Goal: Information Seeking & Learning: Get advice/opinions

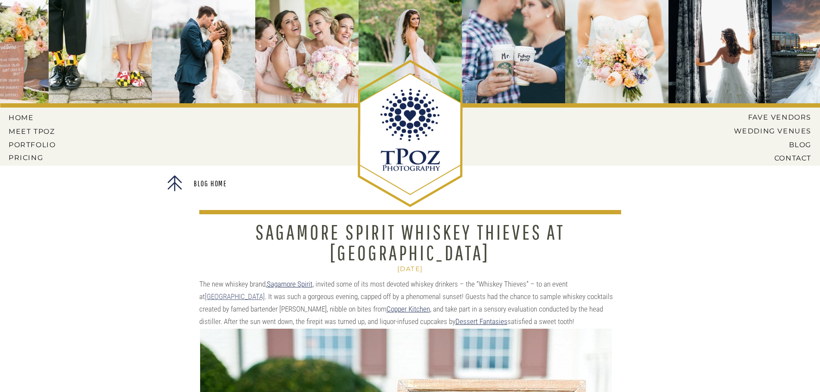
click at [265, 292] on link "[GEOGRAPHIC_DATA]" at bounding box center [235, 296] width 60 height 9
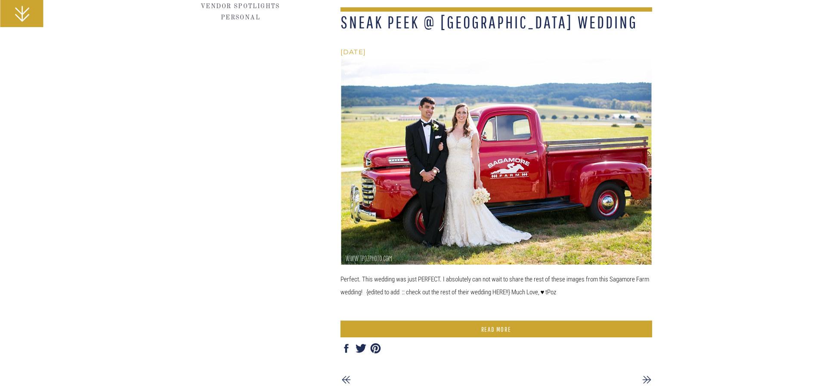
scroll to position [1840, 0]
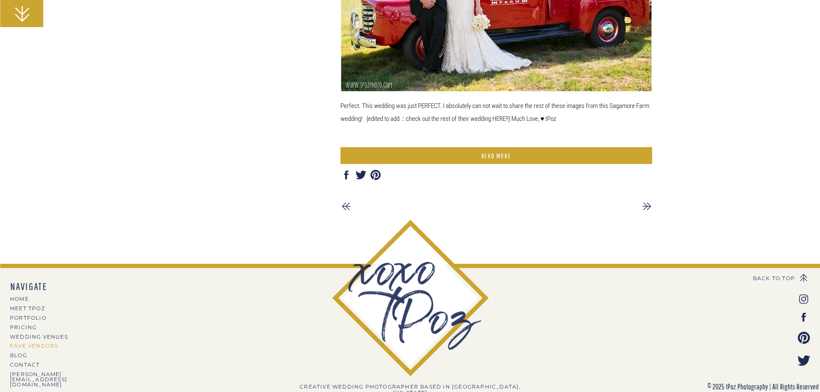
click at [30, 347] on nav "Fave Vendors" at bounding box center [47, 346] width 75 height 5
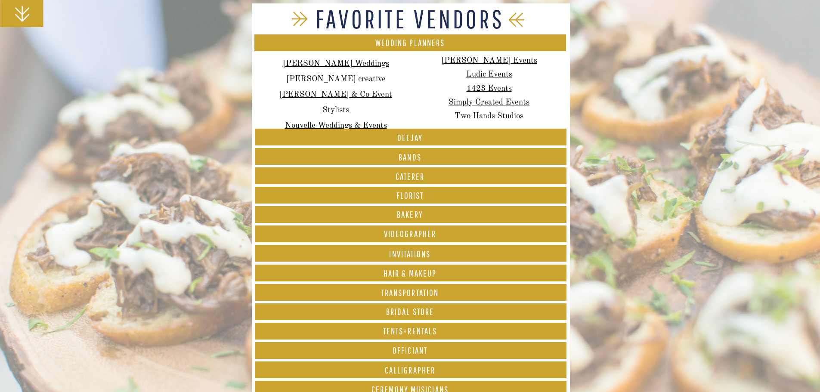
scroll to position [215, 0]
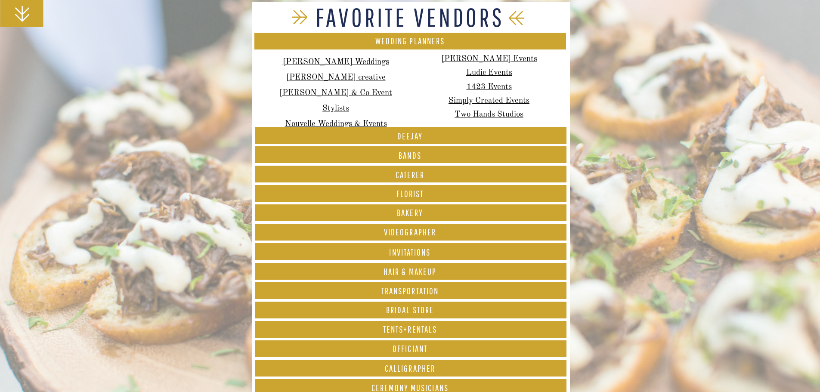
click at [409, 191] on font "FLORIST" at bounding box center [411, 194] width 28 height 10
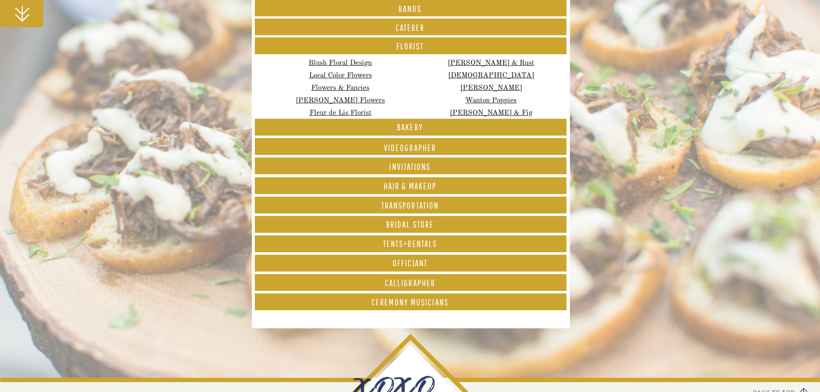
scroll to position [301, 0]
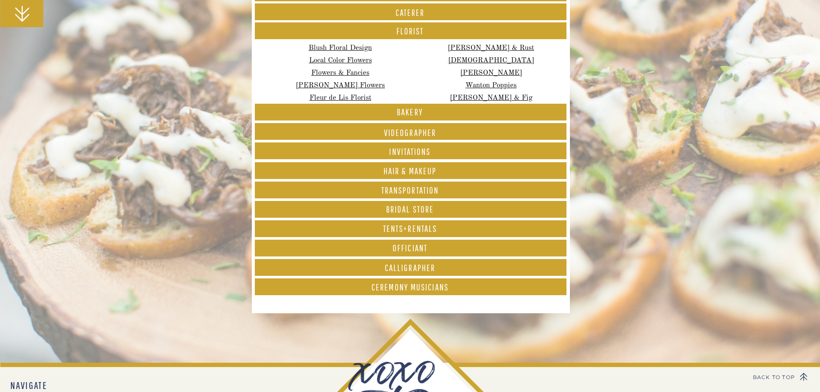
click at [436, 173] on font "Hair & Makeup" at bounding box center [410, 171] width 53 height 10
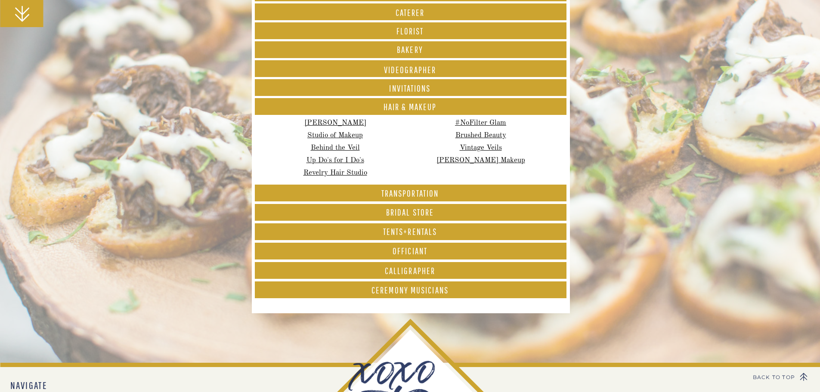
click at [438, 209] on h1 "Bridal Store" at bounding box center [411, 213] width 312 height 10
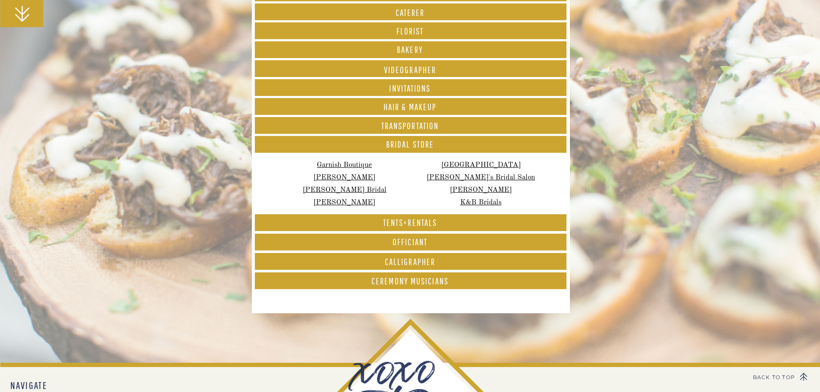
click at [438, 225] on h1 "Tents+rentals" at bounding box center [411, 224] width 312 height 12
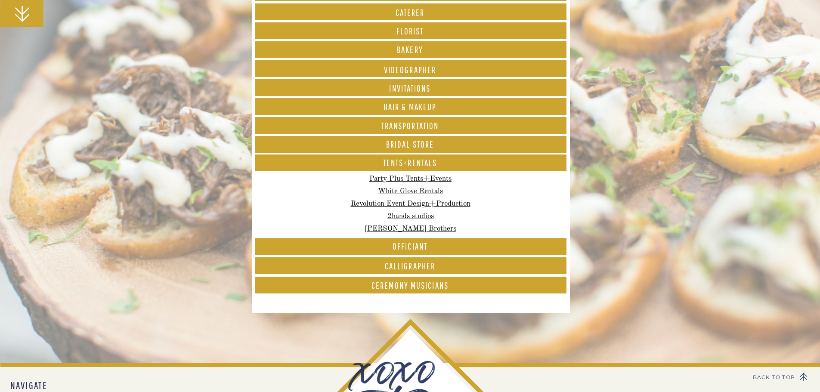
click at [462, 263] on h1 "calligrapher" at bounding box center [411, 267] width 312 height 11
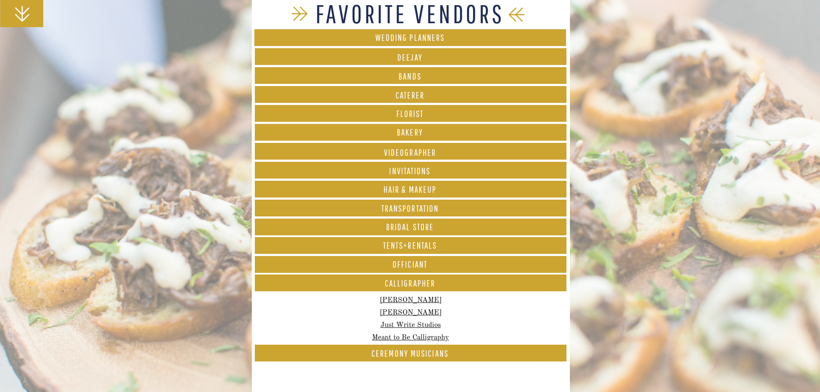
scroll to position [215, 0]
